Goal: Ask a question

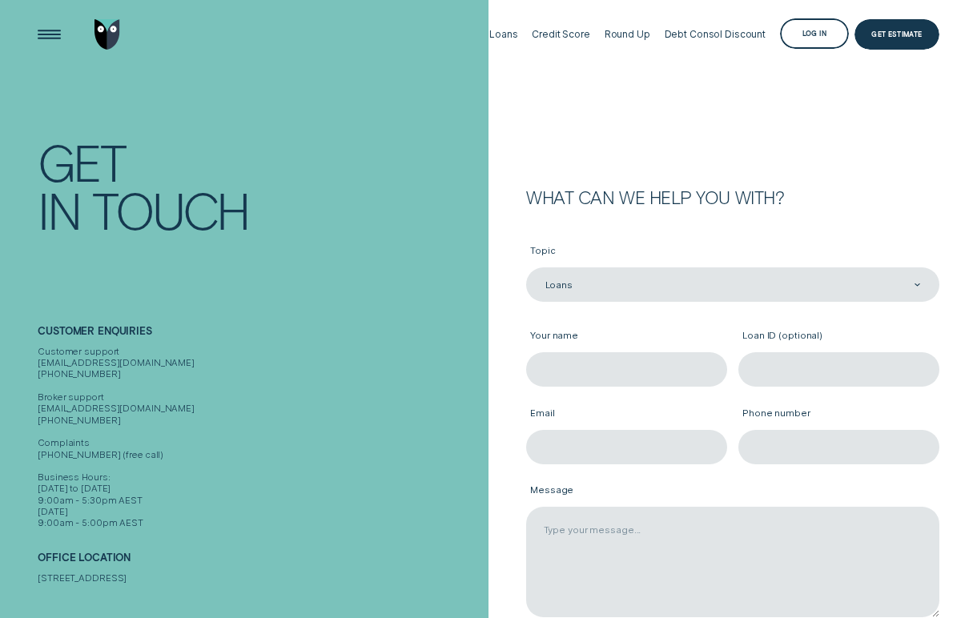
click at [593, 330] on label "Your name" at bounding box center [626, 336] width 201 height 31
click at [593, 352] on input "Your name" at bounding box center [626, 369] width 201 height 34
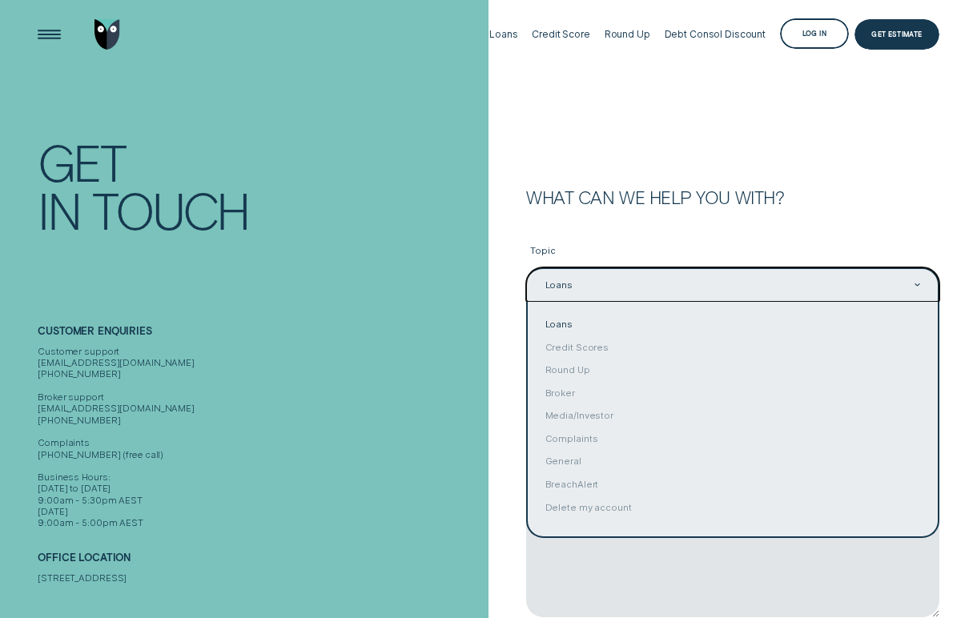
click at [590, 280] on div "Loans" at bounding box center [732, 285] width 377 height 13
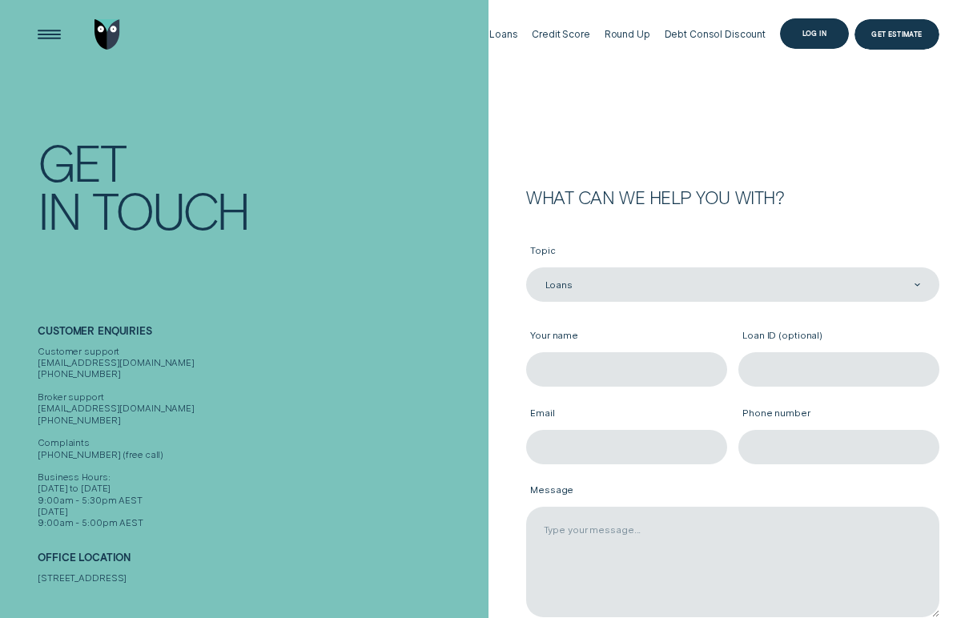
click at [814, 30] on div "Log in" at bounding box center [814, 33] width 69 height 31
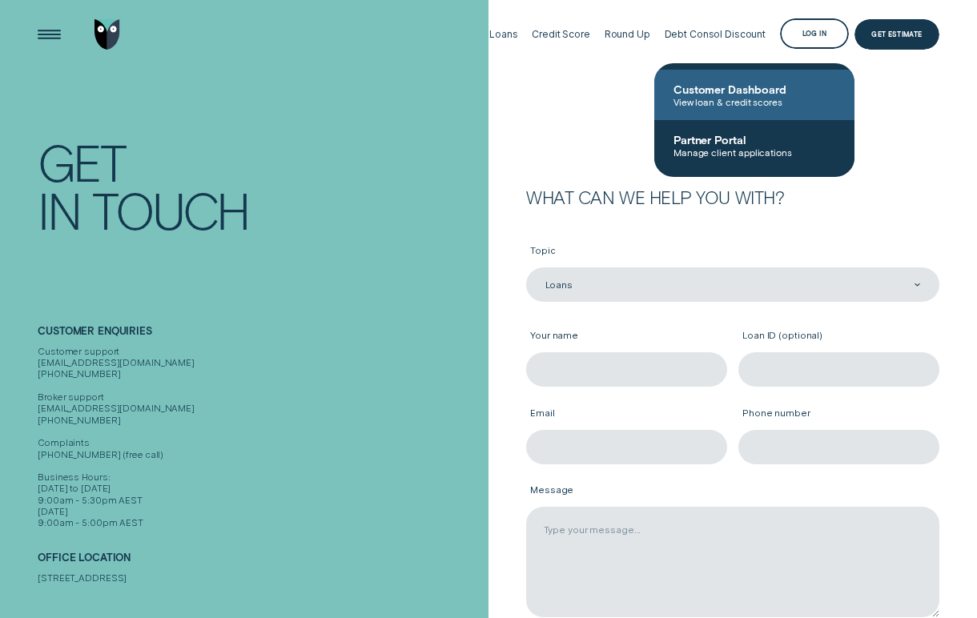
click at [759, 91] on span "Customer Dashboard" at bounding box center [754, 89] width 162 height 14
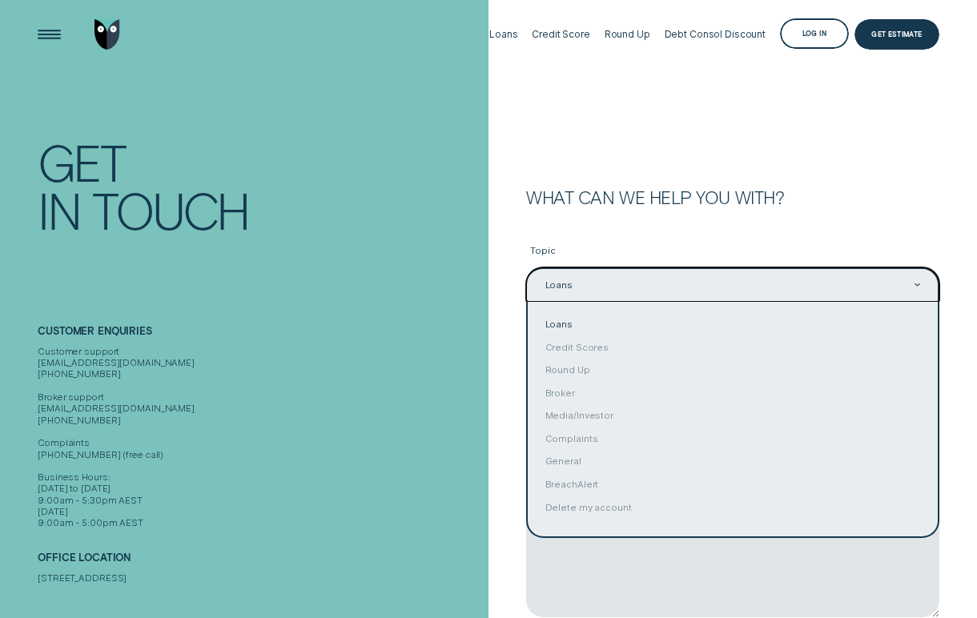
click at [590, 279] on div "Loans" at bounding box center [732, 285] width 377 height 13
click at [915, 285] on icon "Contact form" at bounding box center [917, 284] width 6 height 3
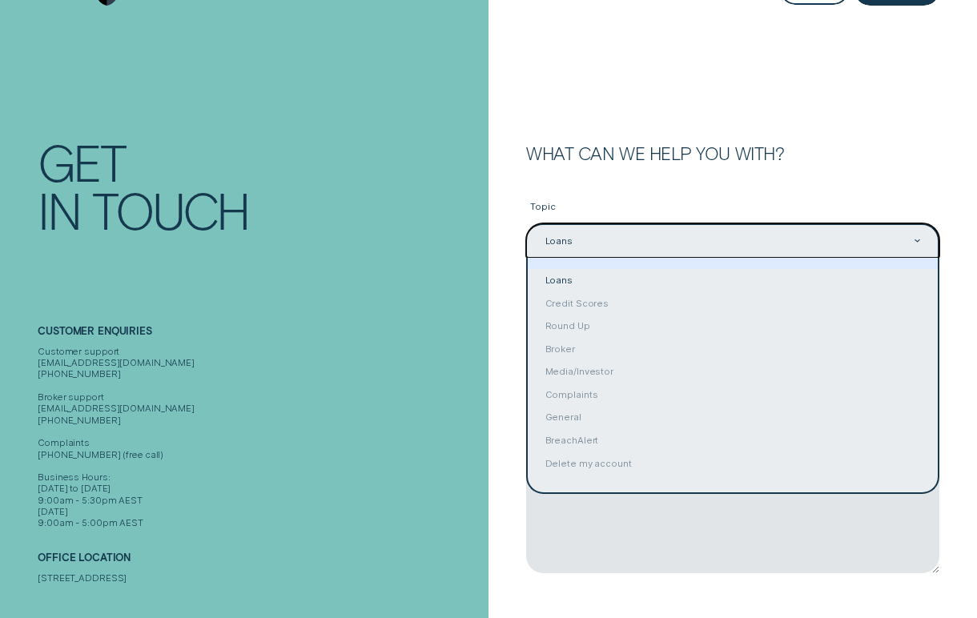
scroll to position [19, 0]
